Goal: Check status

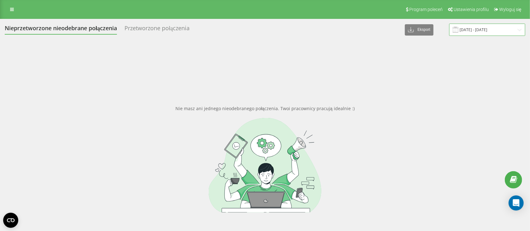
click at [481, 34] on input "[DATE] - [DATE]" at bounding box center [487, 30] width 76 height 12
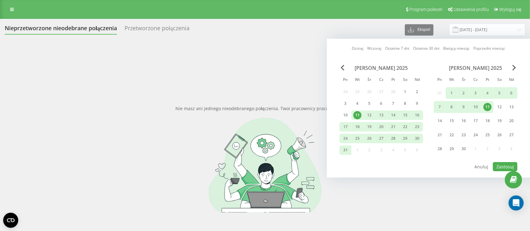
click at [516, 70] on div "[PERSON_NAME] 2025" at bounding box center [476, 68] width 84 height 6
click at [515, 67] on span "Next Month" at bounding box center [514, 68] width 4 height 6
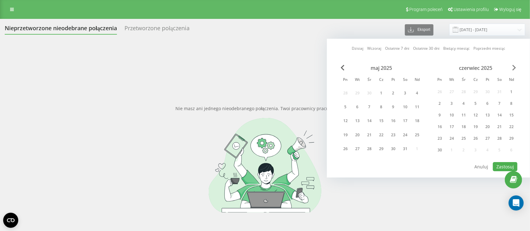
click at [515, 67] on span "Next Month" at bounding box center [514, 68] width 4 height 6
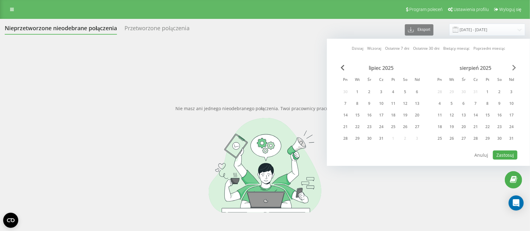
click at [515, 67] on span "Next Month" at bounding box center [514, 68] width 4 height 6
click at [440, 90] on div "1" at bounding box center [439, 92] width 8 height 8
click at [454, 137] on div "30" at bounding box center [451, 138] width 8 height 8
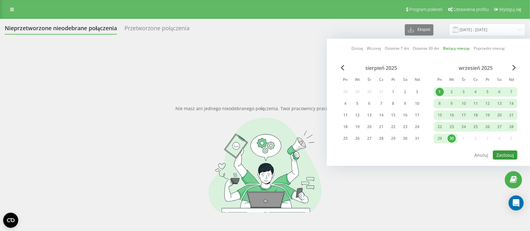
click at [506, 153] on button "Zastosuj" at bounding box center [505, 154] width 25 height 9
type input "[DATE] - [DATE]"
